Goal: Task Accomplishment & Management: Complete application form

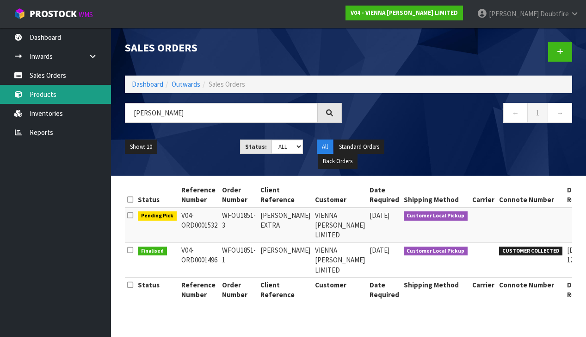
type input "[PERSON_NAME]"
click at [52, 95] on link "Products" at bounding box center [55, 94] width 111 height 19
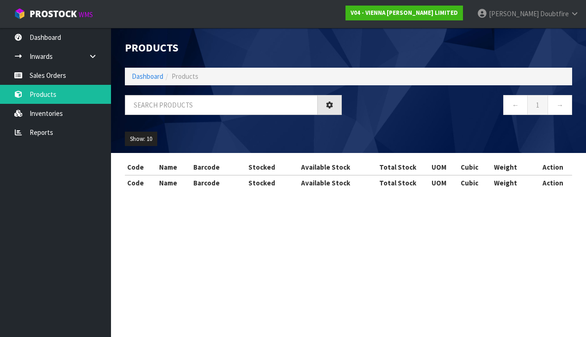
click at [245, 114] on div at bounding box center [233, 108] width 231 height 27
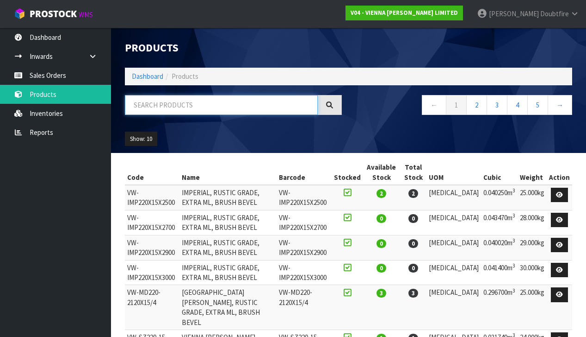
click at [207, 101] on input "text" at bounding box center [221, 105] width 193 height 20
type input "LAPIS"
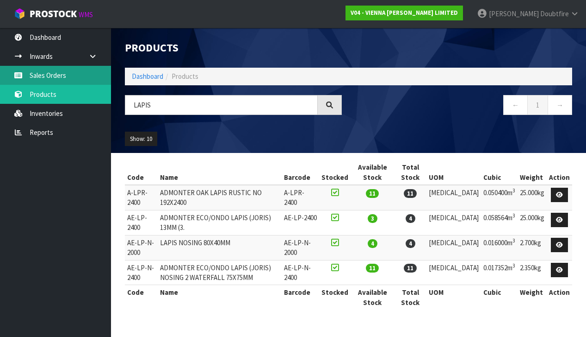
click at [52, 78] on link "Sales Orders" at bounding box center [55, 75] width 111 height 19
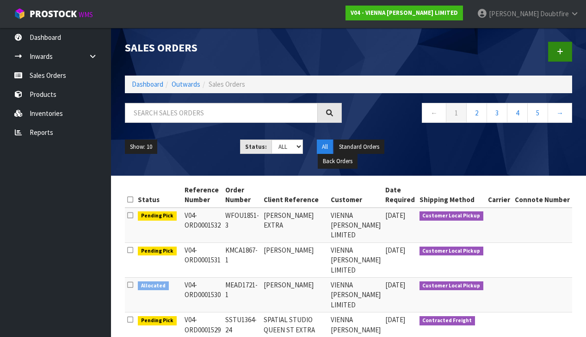
click at [558, 50] on icon at bounding box center [560, 51] width 6 height 7
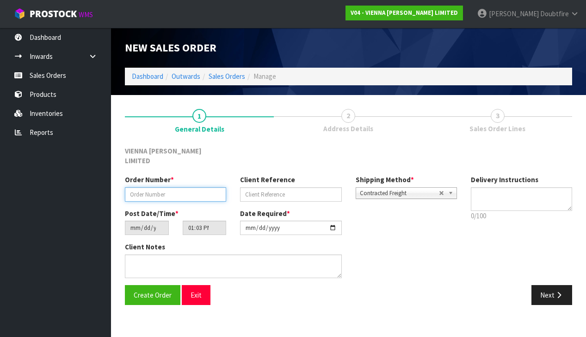
paste input "HFLO1880-1"
type input "HFLO1880-1"
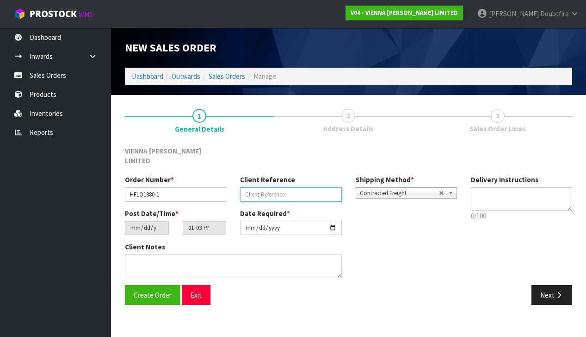
click at [253, 187] on input "text" at bounding box center [290, 194] width 101 height 14
type input "[PERSON_NAME] FLOORING EXPERTS"
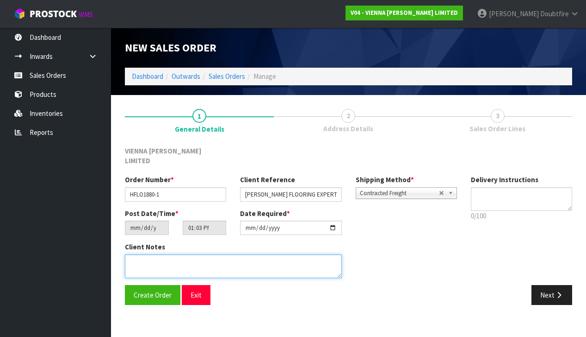
click at [190, 254] on textarea at bounding box center [233, 266] width 217 height 24
type textarea "[PERSON_NAME] FLOORING EXPERTS"
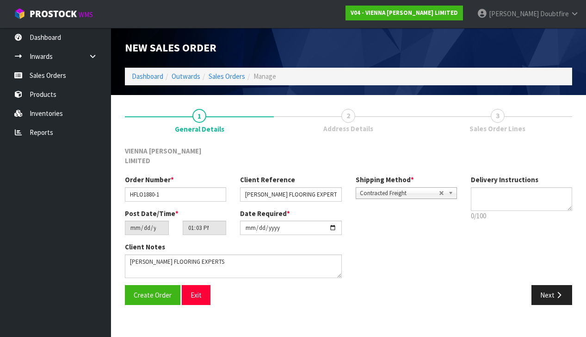
click at [258, 285] on div "Create Order Exit" at bounding box center [233, 295] width 231 height 20
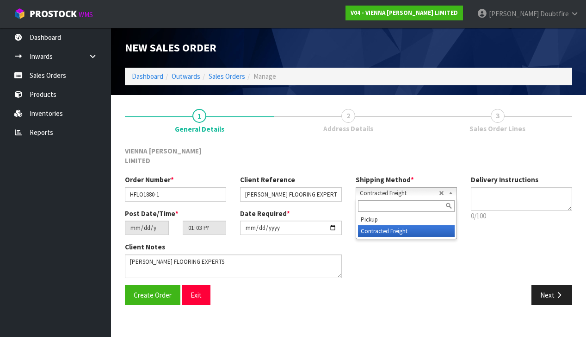
click at [415, 187] on span "Contracted Freight" at bounding box center [399, 192] width 79 height 11
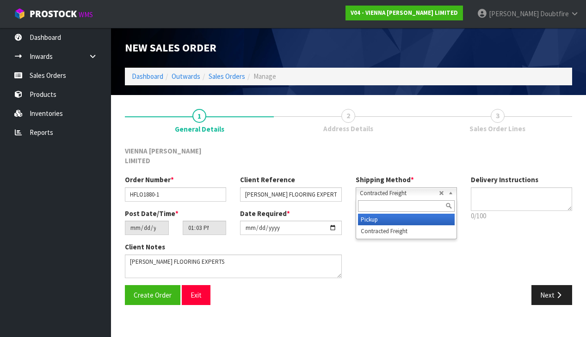
drag, startPoint x: 368, startPoint y: 208, endPoint x: 374, endPoint y: 208, distance: 6.0
click at [368, 213] on li "Pickup" at bounding box center [406, 219] width 97 height 12
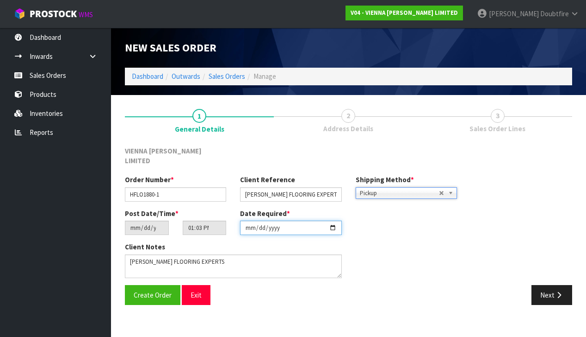
click at [250, 224] on input "[DATE]" at bounding box center [290, 227] width 101 height 14
click at [273, 222] on input "[DATE]" at bounding box center [290, 227] width 101 height 14
type input "[DATE]"
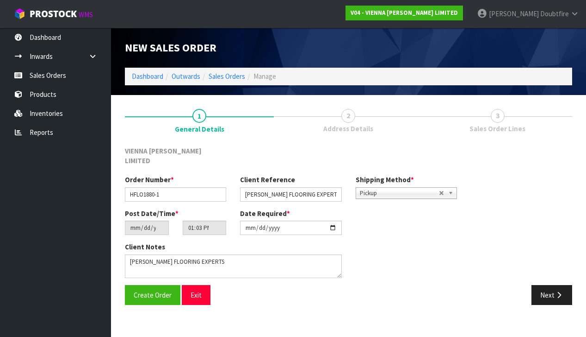
click at [221, 303] on section "1 General Details 2 Address Details 3 Sales Order Lines VIENNA [PERSON_NAME] LI…" at bounding box center [348, 207] width 475 height 224
click at [158, 287] on button "Create Order" at bounding box center [153, 295] width 56 height 20
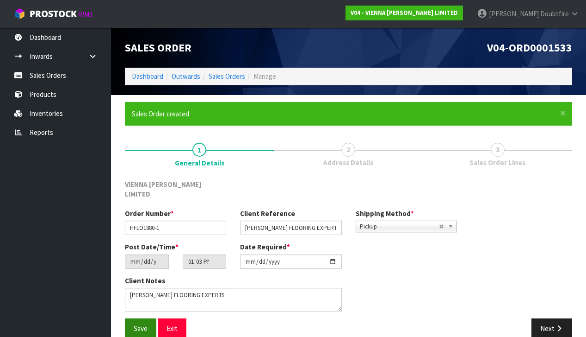
click at [140, 324] on span "Save" at bounding box center [141, 328] width 14 height 9
click at [560, 324] on icon "button" at bounding box center [559, 327] width 9 height 7
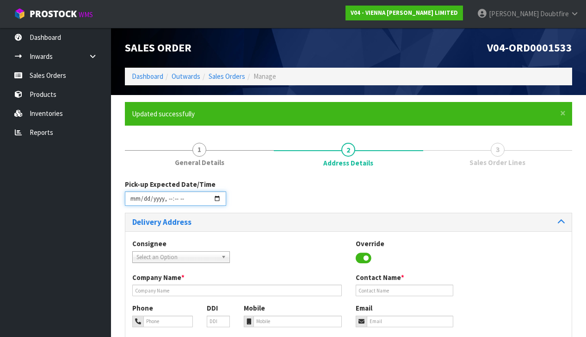
click at [136, 205] on input "datetime-local" at bounding box center [175, 198] width 101 height 14
type input "[DATE]T13:32"
click at [277, 248] on div "Consignee 000001.BAY MECHANICS - BAY MECHANICS 000001A - BRAKE & TRANSMISSION N…" at bounding box center [348, 255] width 447 height 34
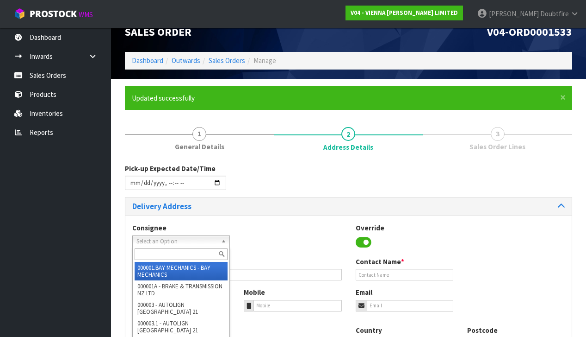
click at [162, 240] on span "Select an Option" at bounding box center [177, 241] width 81 height 11
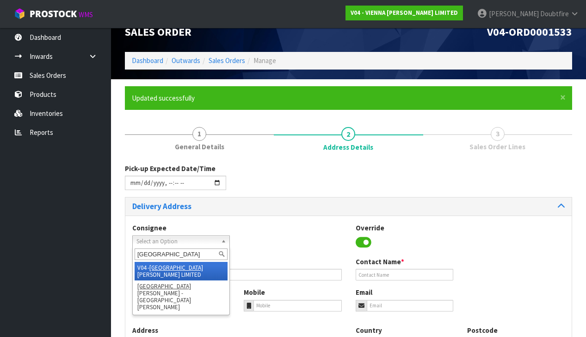
scroll to position [10, 0]
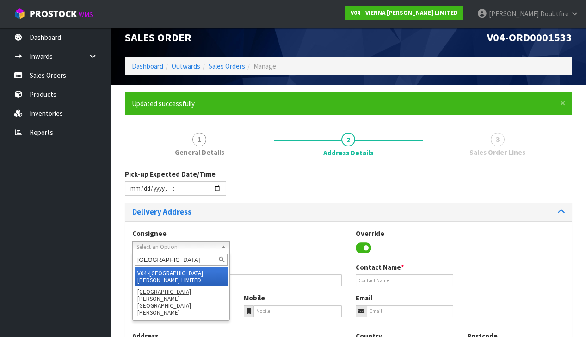
type input "[GEOGRAPHIC_DATA]"
click at [177, 269] on li "V04 - VIENNA [PERSON_NAME] LIMITED" at bounding box center [181, 276] width 93 height 19
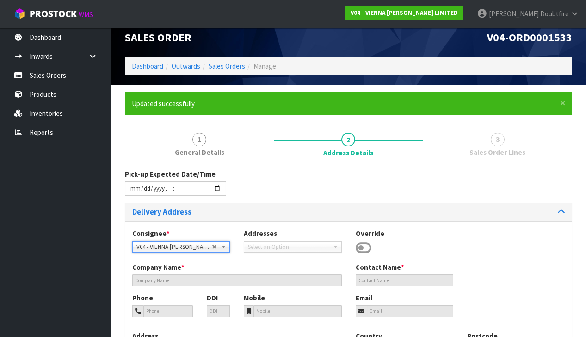
type input "VIENNA [PERSON_NAME] LIMITED"
type input "[PERSON_NAME]"
type input "[PHONE_NUMBER]"
type input "[PERSON_NAME][EMAIL_ADDRESS][DOMAIN_NAME]"
type input "2 ROXBURGH ST"
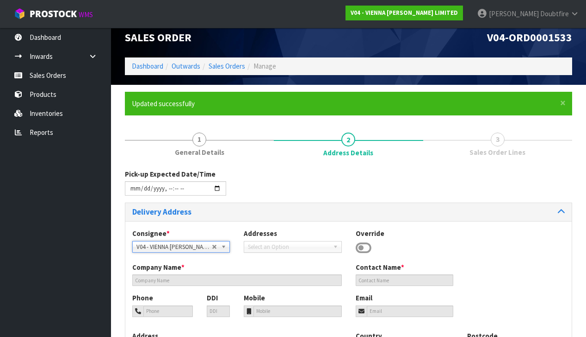
type input "1023"
type input "[GEOGRAPHIC_DATA]"
type input "NEWMARKET"
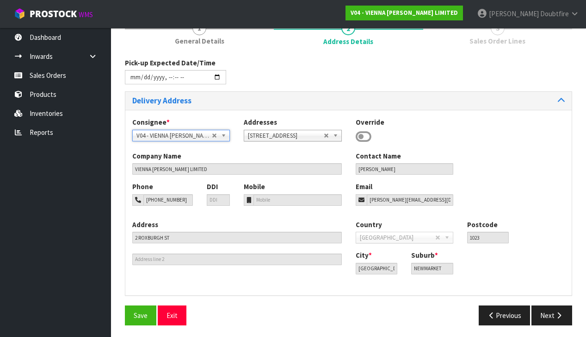
scroll to position [121, 0]
click at [140, 306] on button "Save" at bounding box center [140, 315] width 31 height 20
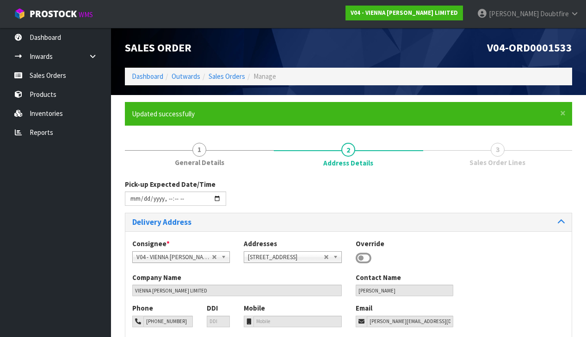
type input "[DATE]T13:32"
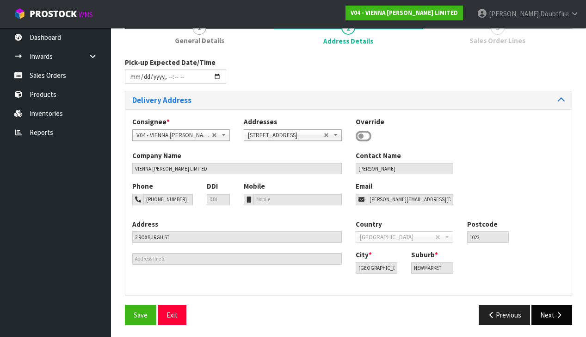
scroll to position [121, 0]
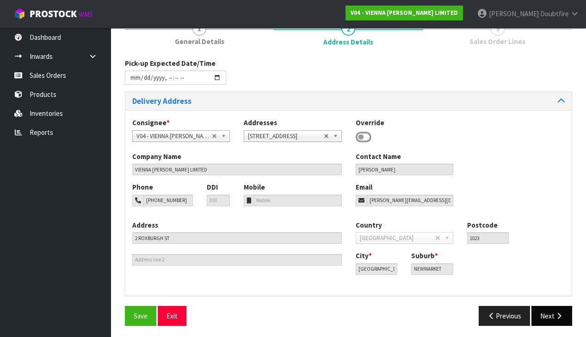
click at [559, 314] on icon "button" at bounding box center [559, 315] width 9 height 7
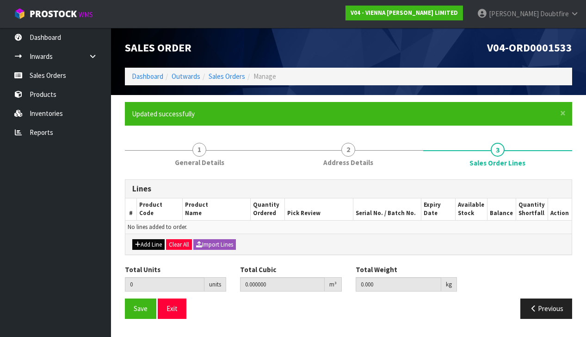
click at [148, 243] on button "Add Line" at bounding box center [148, 244] width 32 height 11
type input "0"
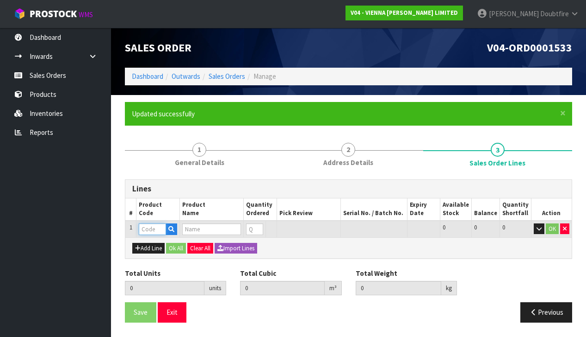
click at [149, 229] on input "text" at bounding box center [152, 229] width 27 height 12
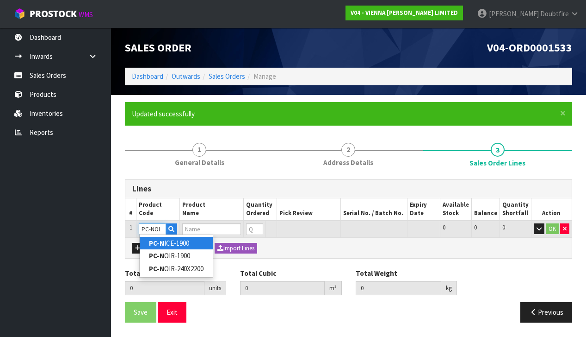
type input "PC-NOIR"
drag, startPoint x: 178, startPoint y: 241, endPoint x: 172, endPoint y: 242, distance: 5.6
click at [178, 241] on link "PC-NOIR -1900" at bounding box center [177, 243] width 74 height 12
type input "PC-NOIR-1900"
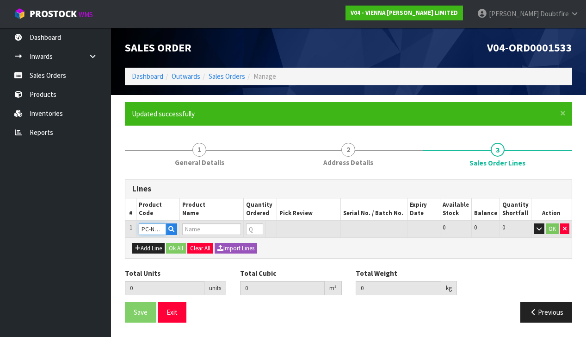
type input "0.000000"
type input "0.000"
type input "PETIT CHATEAU NOIR"
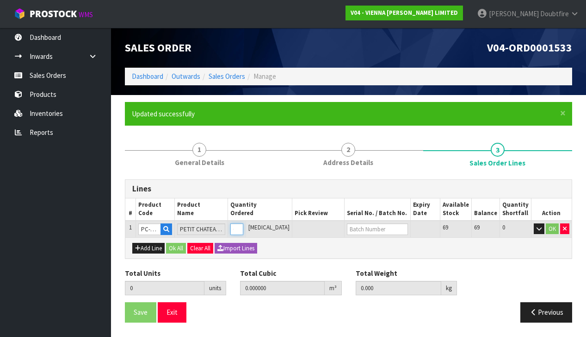
type input "1"
type input "0.0382"
type input "22"
click at [243, 224] on input "1" at bounding box center [237, 229] width 13 height 12
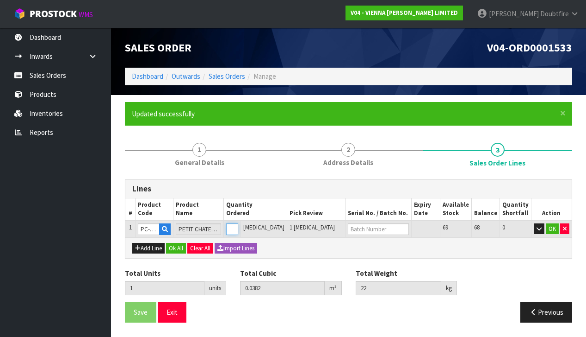
type input "0"
type input "6"
type input "0.2292"
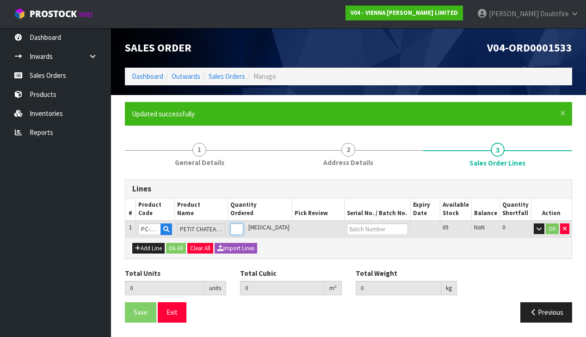
type input "132"
type input "6"
type input "69"
type input "2.6358"
type input "1518"
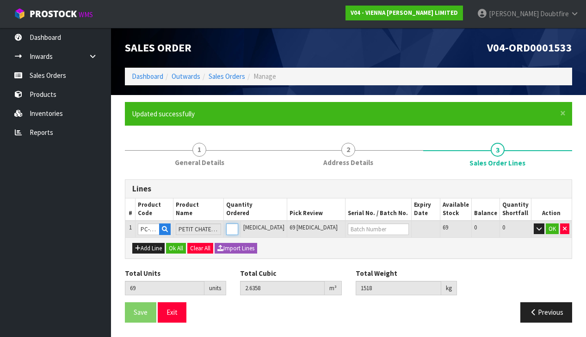
scroll to position [1, 0]
type input "69"
click at [552, 225] on button "OK" at bounding box center [552, 228] width 13 height 11
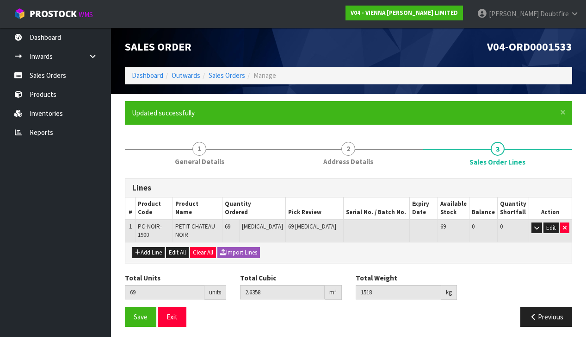
scroll to position [0, 0]
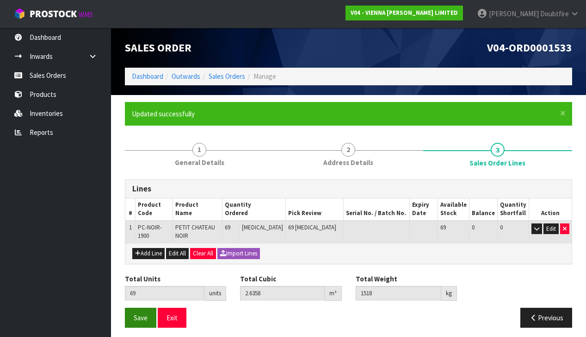
click at [143, 313] on span "Save" at bounding box center [141, 317] width 14 height 9
click at [140, 313] on span "Save" at bounding box center [141, 317] width 14 height 9
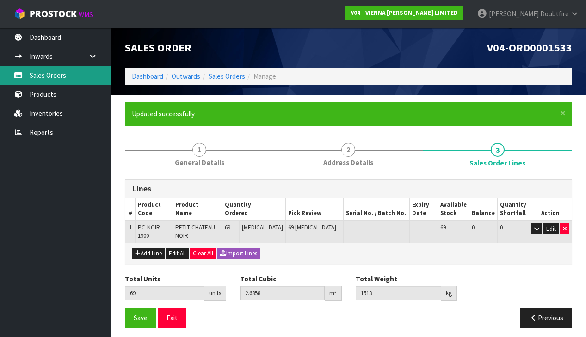
click at [50, 75] on link "Sales Orders" at bounding box center [55, 75] width 111 height 19
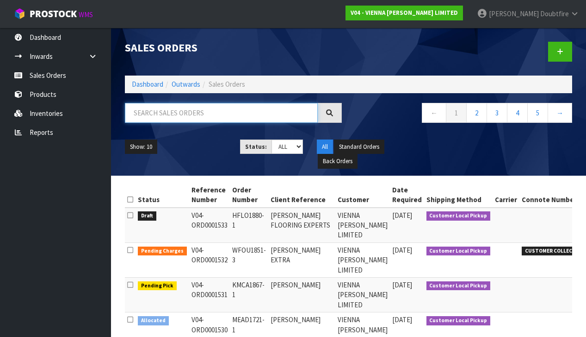
click at [166, 113] on input "text" at bounding box center [221, 113] width 193 height 20
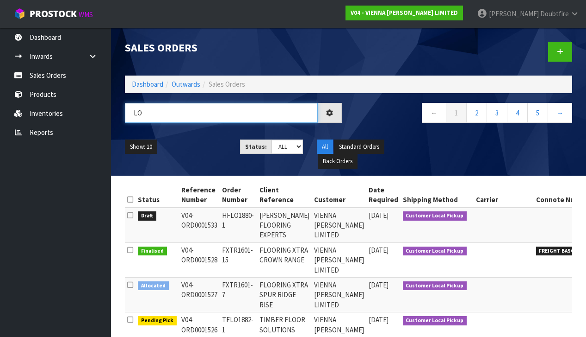
type input "L"
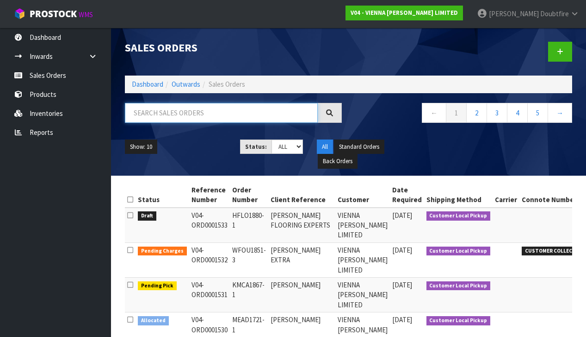
paste input "TLOO1895-1"
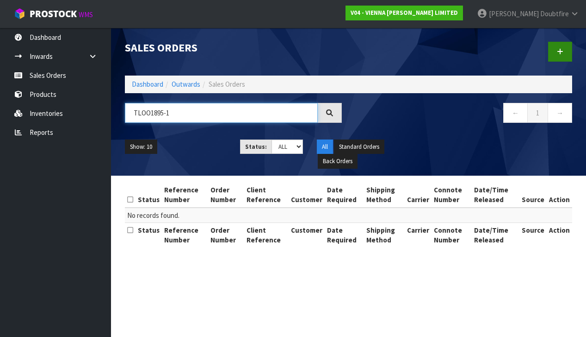
type input "TLOO1895-1"
click at [563, 52] on icon at bounding box center [560, 51] width 6 height 7
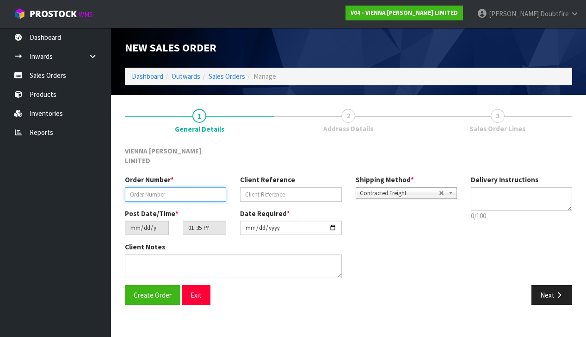
paste input "TLOO1895-1"
type input "TLOO1895-1"
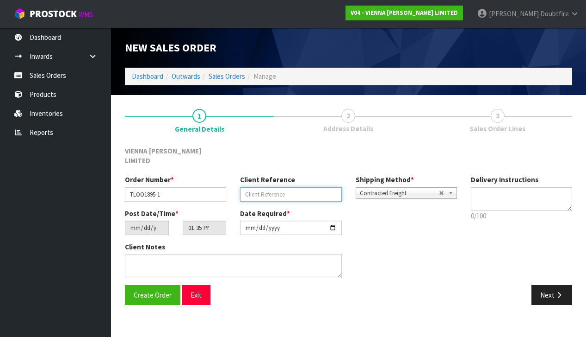
click at [272, 187] on input "text" at bounding box center [290, 194] width 101 height 14
type input "[PERSON_NAME]"
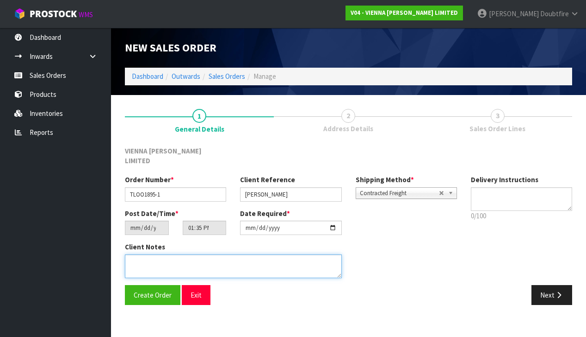
click at [175, 254] on textarea at bounding box center [233, 266] width 217 height 24
type textarea "[PERSON_NAME]"
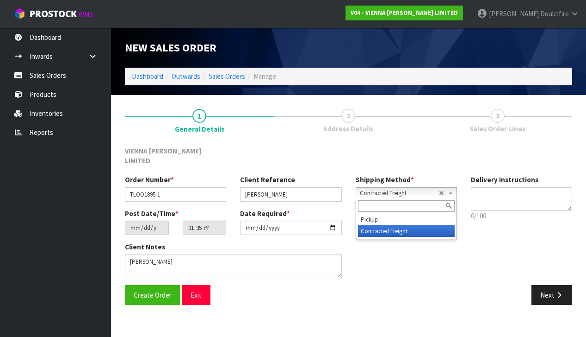
click at [392, 187] on span "Contracted Freight" at bounding box center [399, 192] width 79 height 11
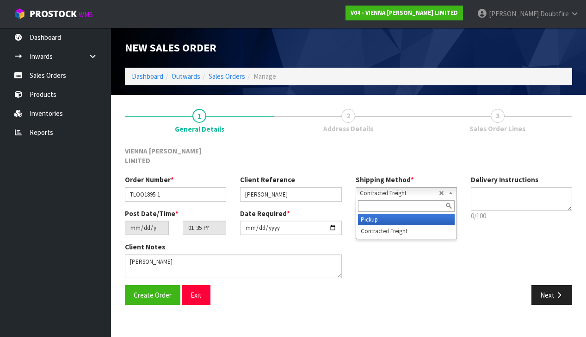
click at [383, 213] on li "Pickup" at bounding box center [406, 219] width 97 height 12
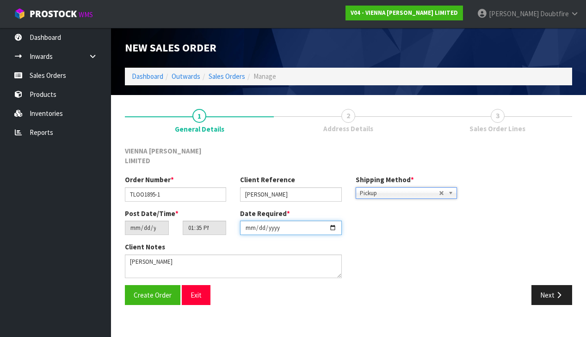
click at [251, 221] on input "[DATE]" at bounding box center [290, 227] width 101 height 14
type input "[DATE]"
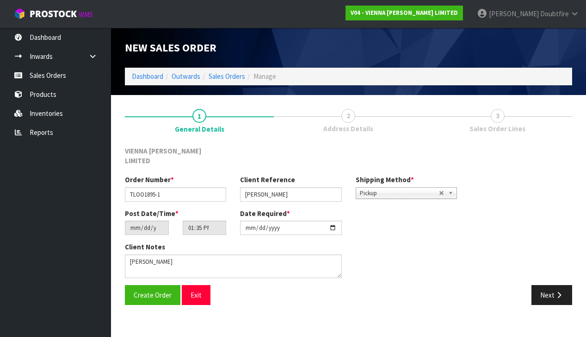
click at [244, 303] on section "1 General Details 2 Address Details 3 Sales Order Lines VIENNA [PERSON_NAME] LI…" at bounding box center [348, 207] width 475 height 224
click at [154, 290] on span "Create Order" at bounding box center [153, 294] width 38 height 9
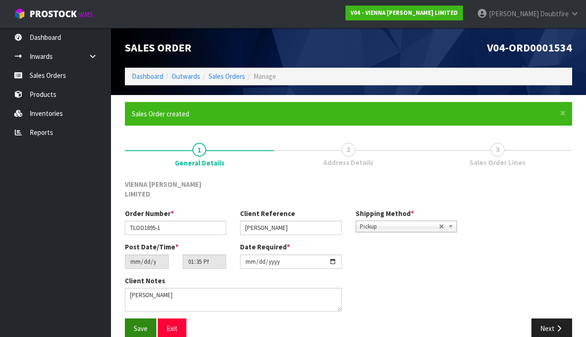
click at [135, 324] on span "Save" at bounding box center [141, 328] width 14 height 9
click at [552, 318] on button "Next" at bounding box center [552, 328] width 41 height 20
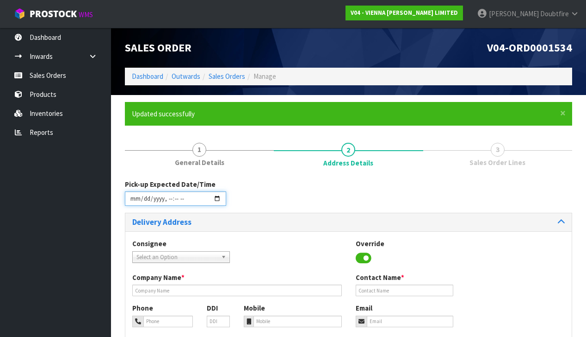
click at [133, 204] on input "datetime-local" at bounding box center [175, 198] width 101 height 14
type input "[DATE]T13:37"
click at [268, 234] on div "Consignee 000001.BAY MECHANICS - BAY MECHANICS 000001A - BRAKE & TRANSMISSION N…" at bounding box center [348, 323] width 447 height 185
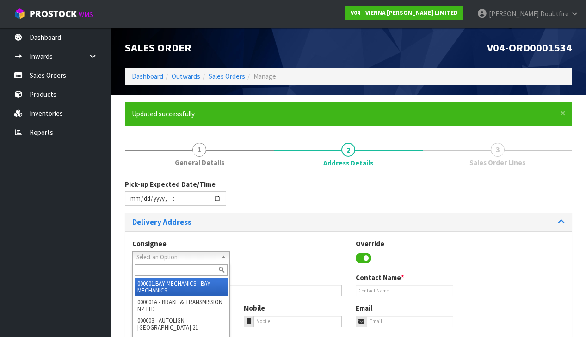
click at [169, 254] on span "Select an Option" at bounding box center [177, 256] width 81 height 11
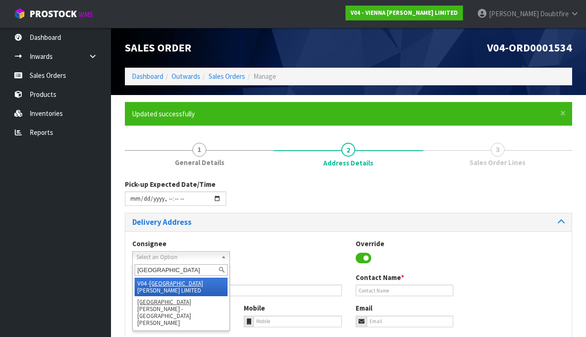
type input "[GEOGRAPHIC_DATA]"
click at [202, 279] on li "V04 - VIENNA [PERSON_NAME] LIMITED" at bounding box center [181, 286] width 93 height 19
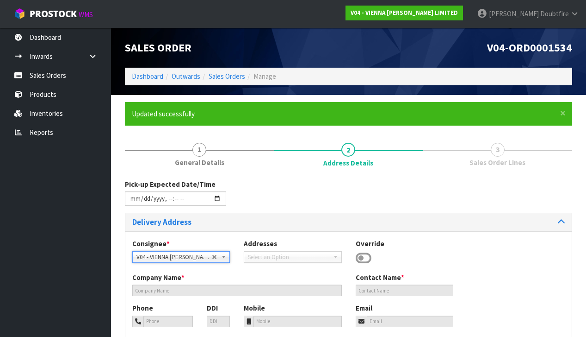
type input "VIENNA [PERSON_NAME] LIMITED"
type input "[PERSON_NAME]"
type input "[PHONE_NUMBER]"
type input "[PERSON_NAME][EMAIL_ADDRESS][DOMAIN_NAME]"
type input "2 ROXBURGH ST"
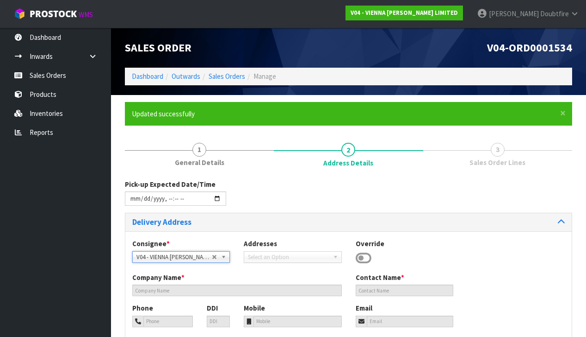
type input "1023"
type input "[GEOGRAPHIC_DATA]"
type input "NEWMARKET"
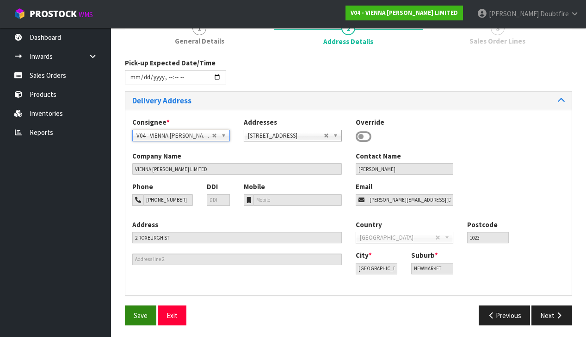
scroll to position [121, 0]
click at [144, 314] on span "Save" at bounding box center [141, 315] width 14 height 9
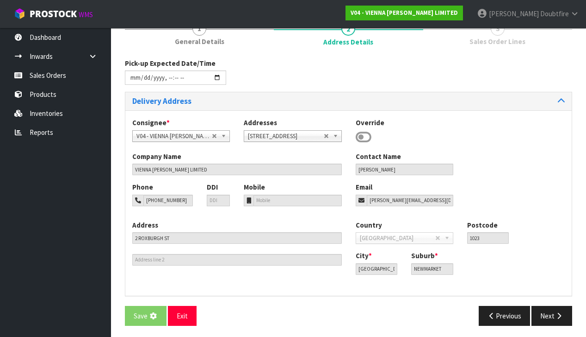
scroll to position [0, 0]
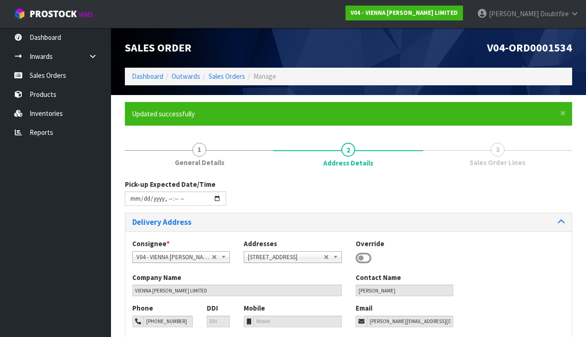
type input "[DATE]T13:37"
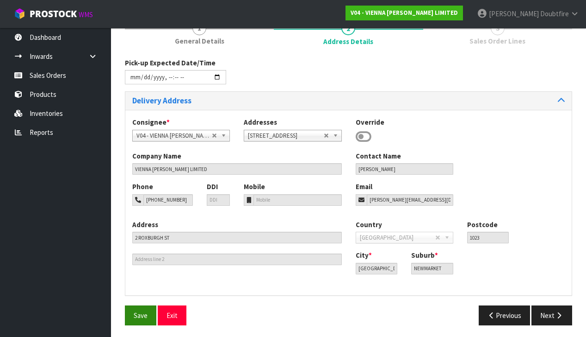
click at [142, 311] on span "Save" at bounding box center [141, 315] width 14 height 9
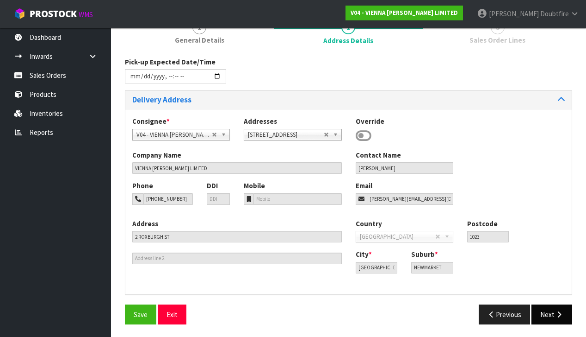
scroll to position [121, 0]
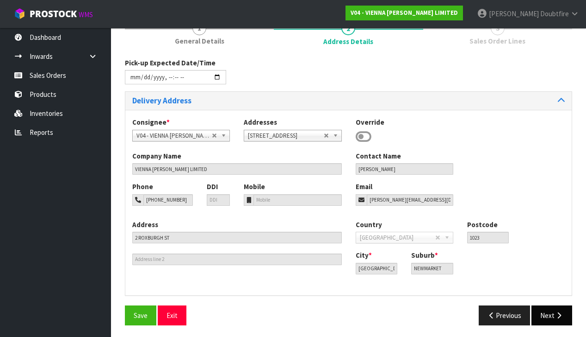
click at [543, 311] on button "Next" at bounding box center [552, 315] width 41 height 20
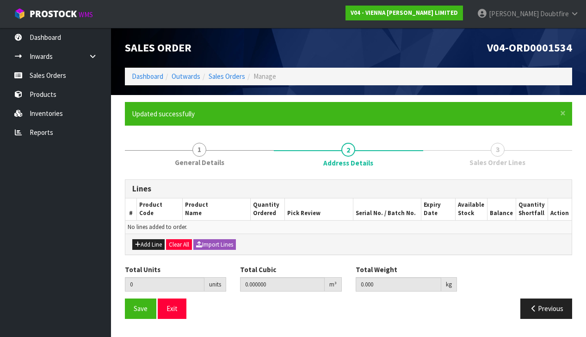
scroll to position [0, 0]
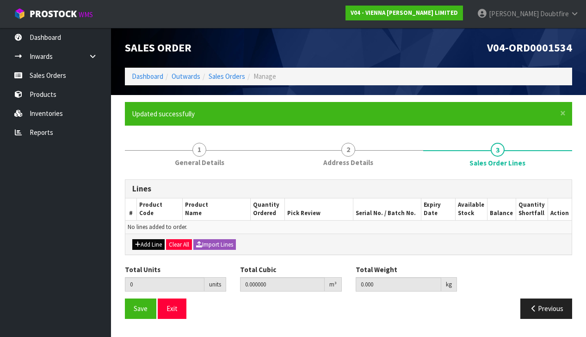
click at [148, 241] on button "Add Line" at bounding box center [148, 244] width 32 height 11
type input "0"
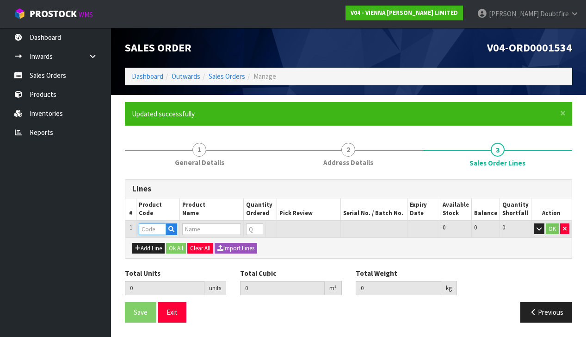
click at [146, 229] on input "text" at bounding box center [152, 229] width 27 height 12
type input "EX"
click at [166, 241] on link "EX CESS 007" at bounding box center [176, 243] width 73 height 12
type input "EXCESS 007"
type input "0.000000"
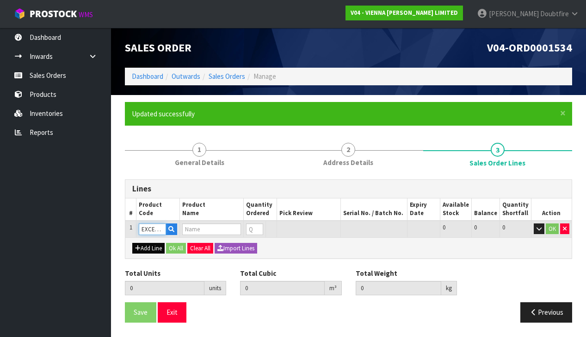
type input "0.000"
type input "EXCESS 007 190X1900"
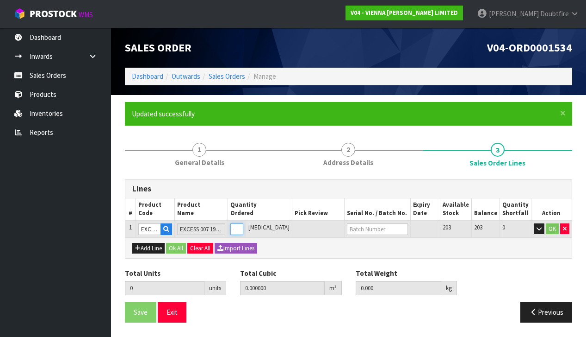
type input "1"
type input "0.0384"
type input "22"
click at [238, 224] on input "1" at bounding box center [232, 229] width 12 height 12
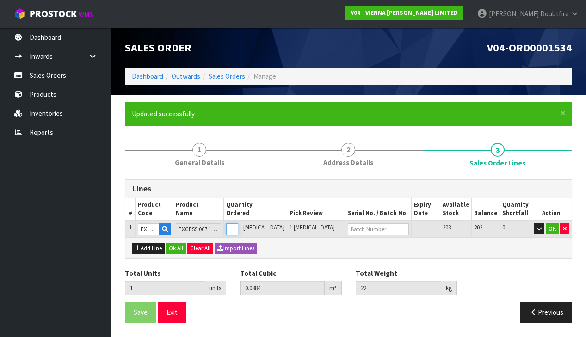
type input "0"
type input "1"
type input "0.0384"
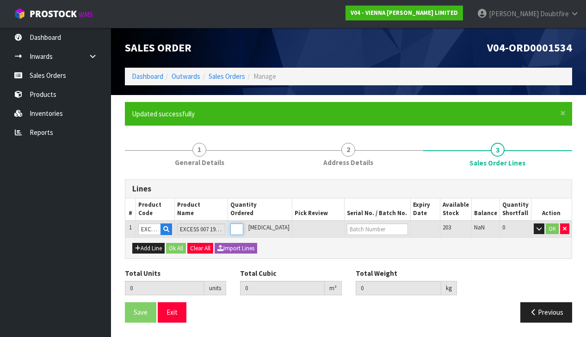
type input "22"
type input "1"
type input "11"
type input "0.4224"
type input "242"
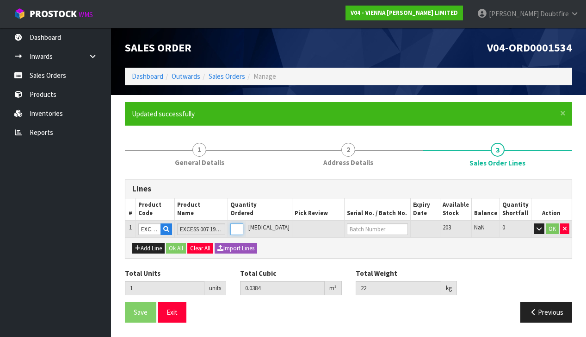
type input "11"
type input "111"
type input "4.664448"
type input "2514"
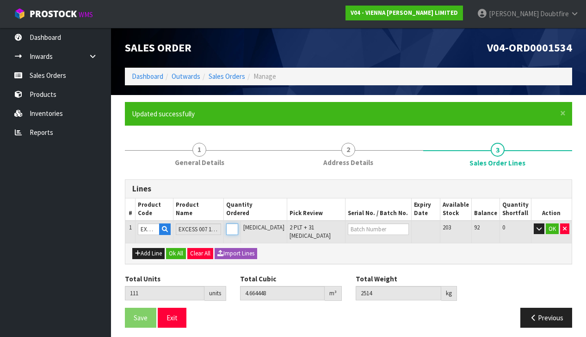
type input "111"
click at [551, 227] on button "OK" at bounding box center [552, 228] width 13 height 11
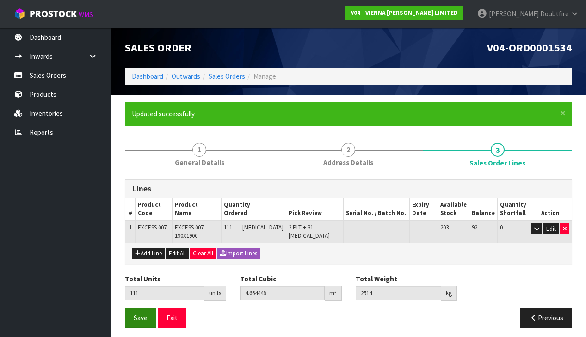
click at [137, 313] on span "Save" at bounding box center [141, 317] width 14 height 9
click at [140, 313] on span "Save" at bounding box center [141, 317] width 14 height 9
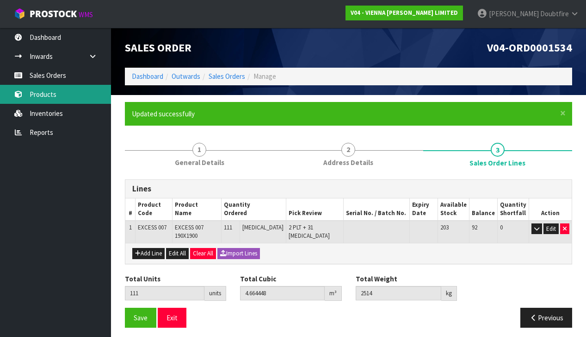
click at [40, 95] on link "Products" at bounding box center [55, 94] width 111 height 19
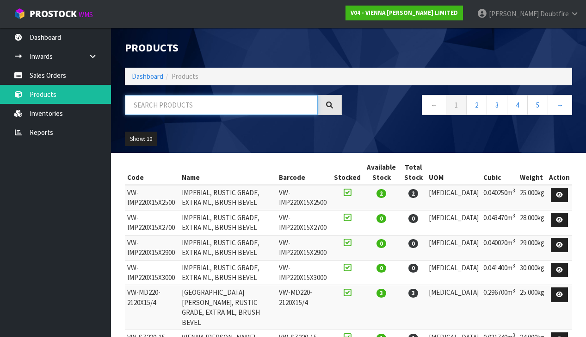
click at [168, 106] on input "text" at bounding box center [221, 105] width 193 height 20
type input "007"
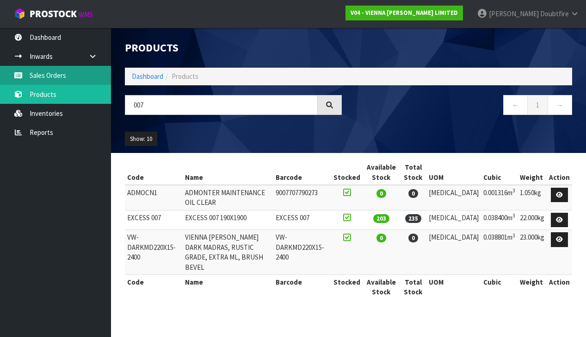
click at [56, 77] on link "Sales Orders" at bounding box center [55, 75] width 111 height 19
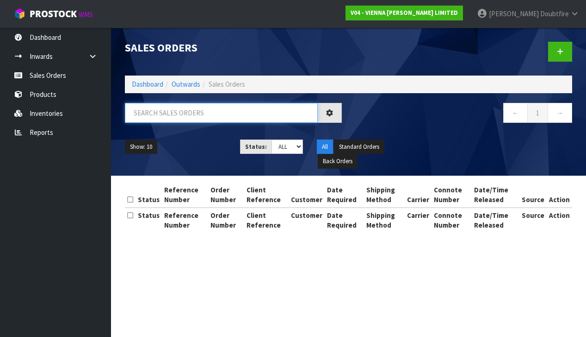
click at [167, 113] on input "text" at bounding box center [221, 113] width 193 height 20
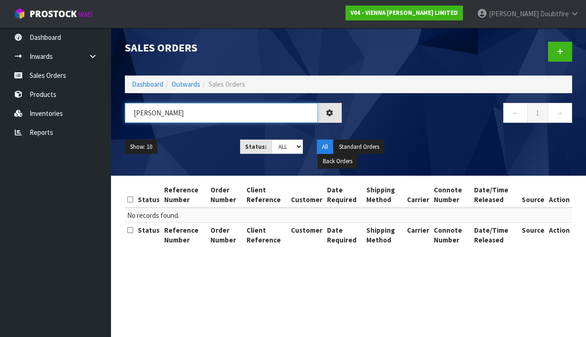
type input "[PERSON_NAME]"
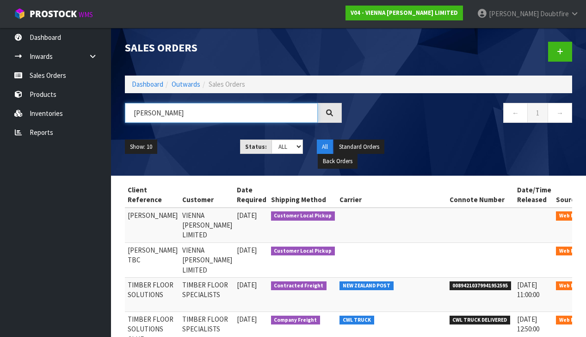
scroll to position [0, 122]
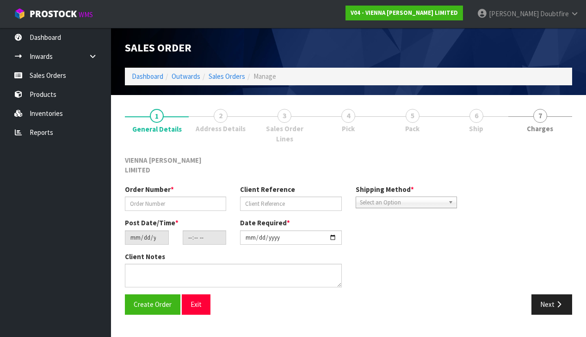
type input "SMEA1836-1"
type input "[PERSON_NAME] TBC"
type input "[DATE]"
type input "11:22:00.000"
type input "[DATE]"
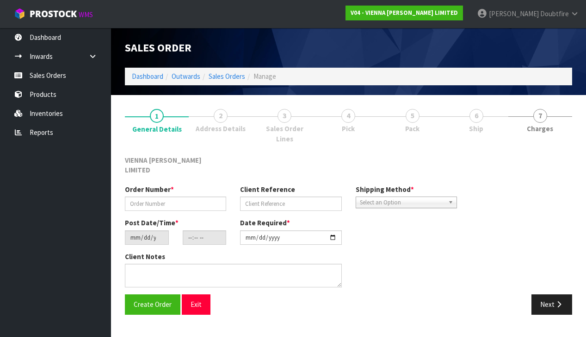
type textarea "[PERSON_NAME]"
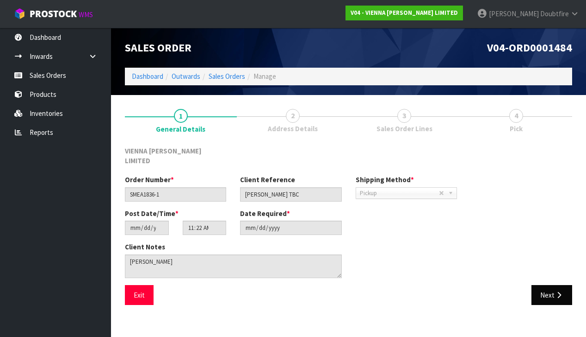
click at [553, 287] on button "Next" at bounding box center [552, 295] width 41 height 20
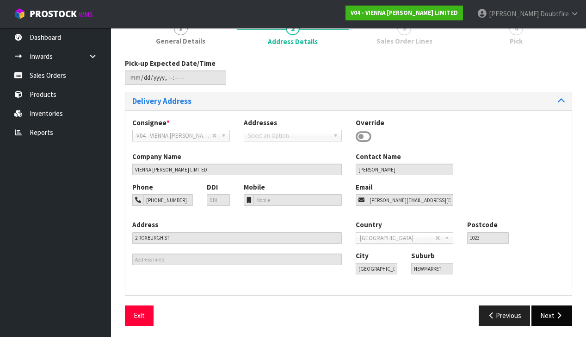
scroll to position [87, 0]
click at [554, 308] on button "Next" at bounding box center [552, 315] width 41 height 20
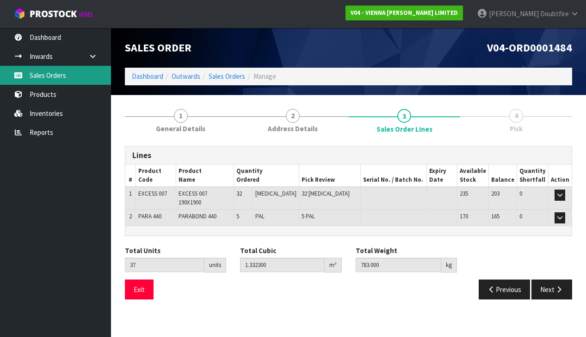
click at [42, 79] on link "Sales Orders" at bounding box center [55, 75] width 111 height 19
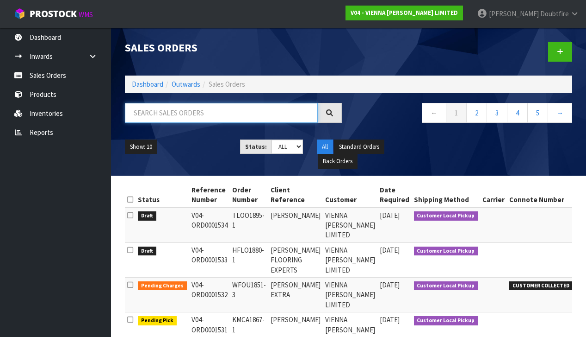
click at [154, 114] on input "text" at bounding box center [221, 113] width 193 height 20
type input "[PERSON_NAME]"
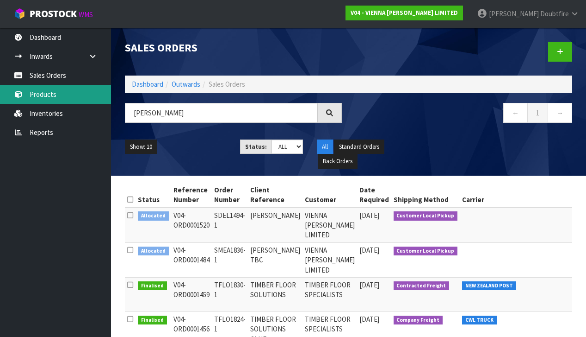
click at [56, 98] on link "Products" at bounding box center [55, 94] width 111 height 19
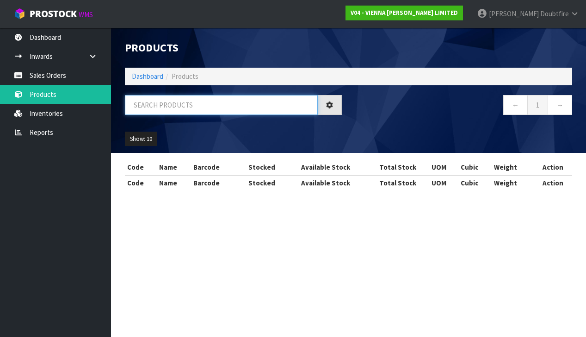
click at [177, 108] on input "text" at bounding box center [221, 105] width 193 height 20
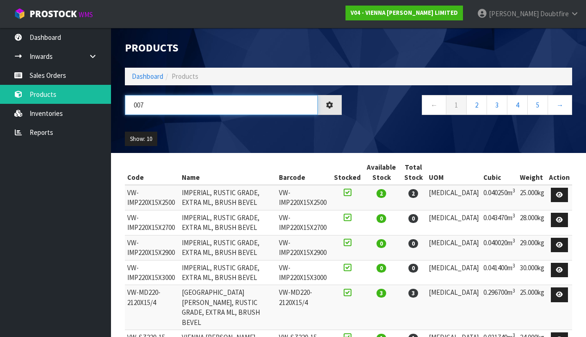
type input "007"
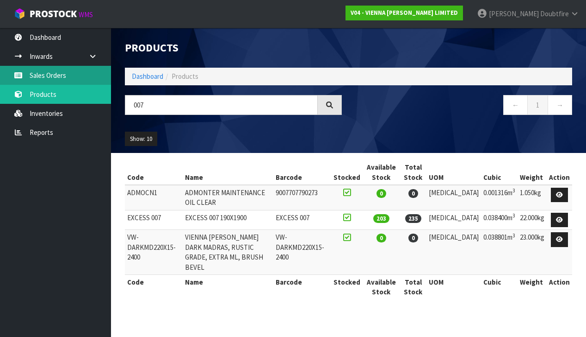
click at [48, 78] on link "Sales Orders" at bounding box center [55, 75] width 111 height 19
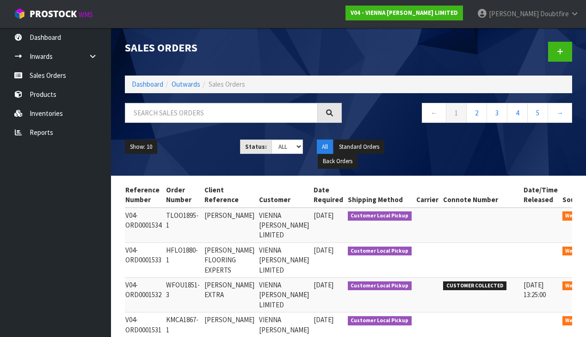
scroll to position [0, 66]
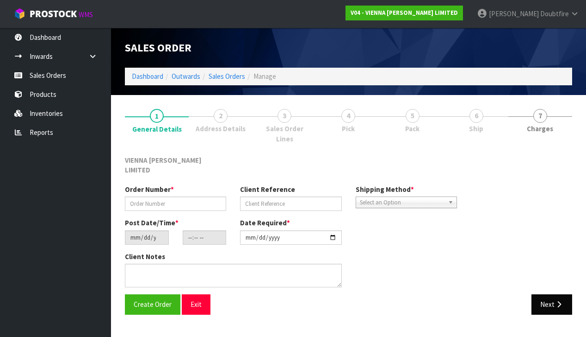
type input "TLOO1895-1"
type input "[PERSON_NAME]"
type input "[DATE]"
type input "13:35:00.000"
type input "[DATE]"
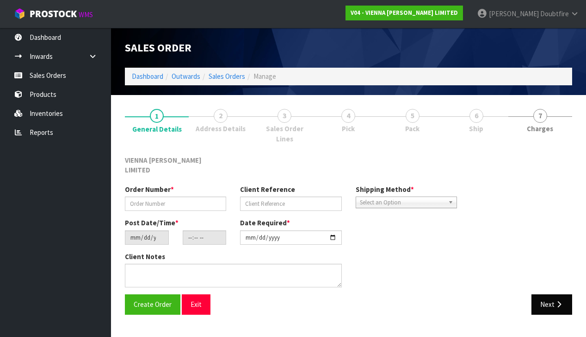
type textarea "[PERSON_NAME]"
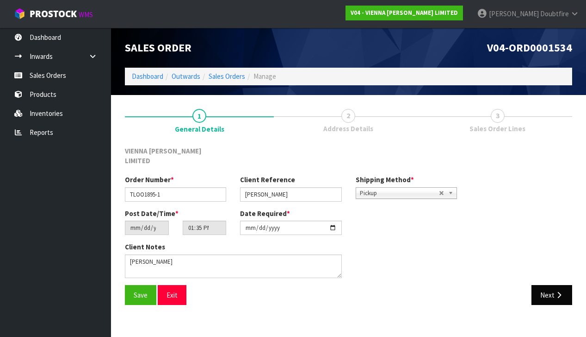
click at [545, 286] on button "Next" at bounding box center [552, 295] width 41 height 20
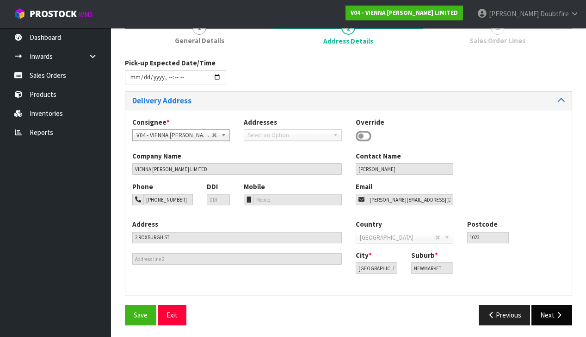
scroll to position [87, 0]
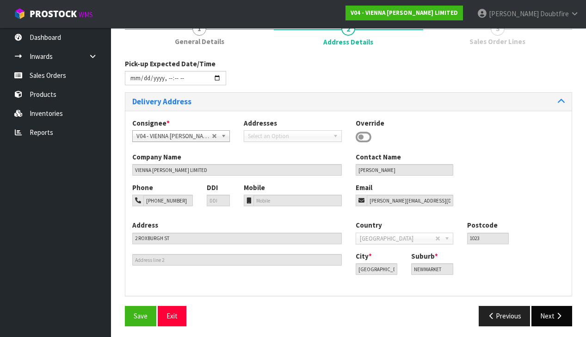
click at [554, 312] on button "Next" at bounding box center [552, 315] width 41 height 20
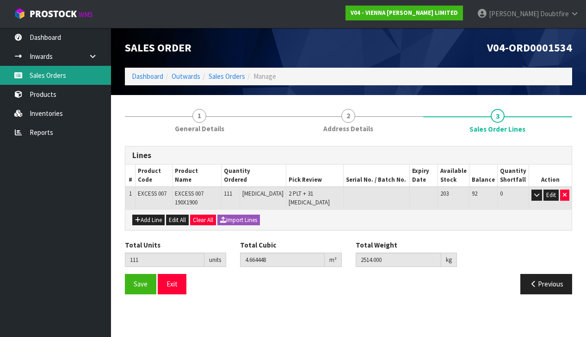
click at [44, 75] on link "Sales Orders" at bounding box center [55, 75] width 111 height 19
